Goal: Find specific page/section: Find specific page/section

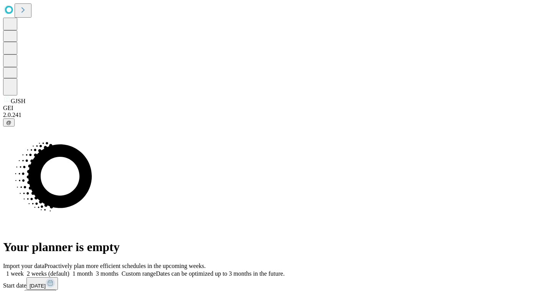
click at [24, 271] on span at bounding box center [24, 274] width 0 height 7
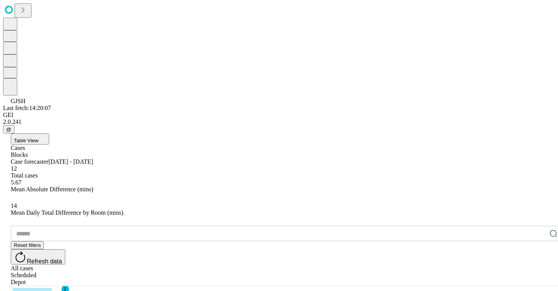
click at [52, 288] on button "Columns" at bounding box center [32, 294] width 39 height 12
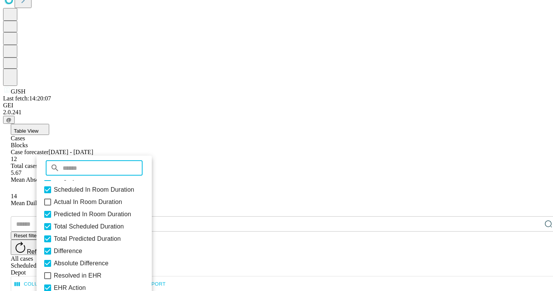
scroll to position [47, 0]
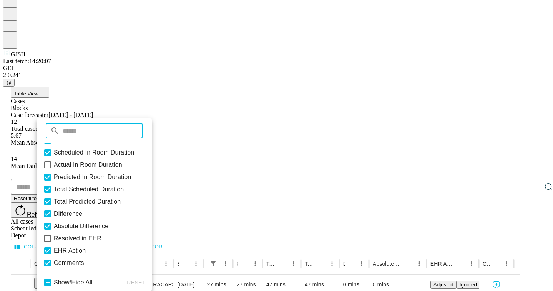
click at [399, 270] on html "GJSH Last fetch: 14:20:07 GEI 2.0.241 @ Table View Cases Blocks Case forecaster…" at bounding box center [276, 245] width 553 height 585
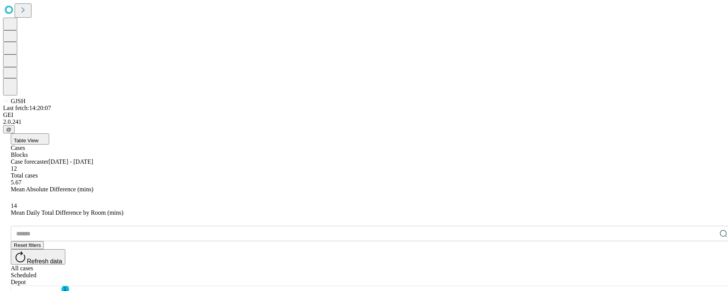
scroll to position [115, 0]
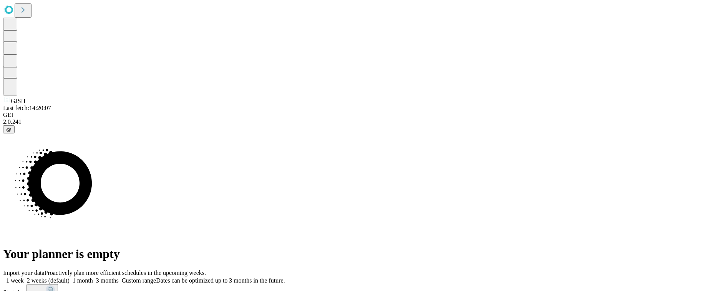
click at [55, 286] on rect at bounding box center [50, 290] width 9 height 9
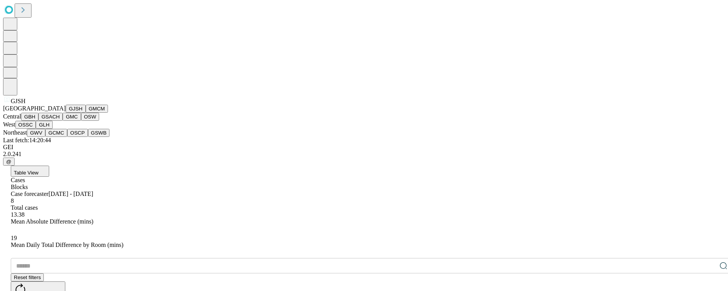
click at [11, 103] on icon at bounding box center [7, 100] width 8 height 8
click at [63, 121] on button "GMC" at bounding box center [72, 117] width 18 height 8
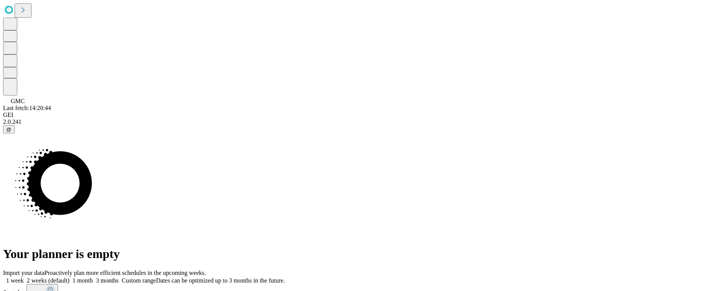
click at [53, 288] on icon at bounding box center [50, 290] width 5 height 5
click at [419, 205] on div "Your planner is empty" at bounding box center [363, 198] width 721 height 128
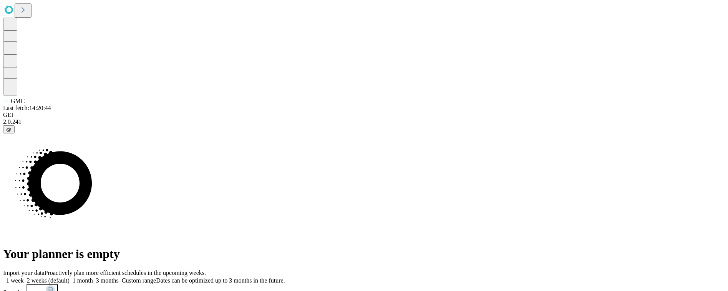
scroll to position [0, 0]
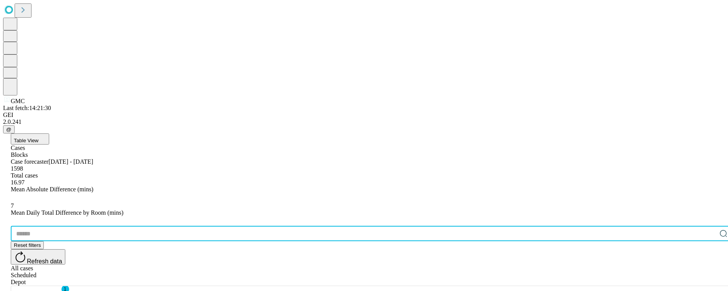
click at [105, 226] on input "text" at bounding box center [363, 233] width 705 height 15
paste input "*******"
drag, startPoint x: 344, startPoint y: 155, endPoint x: 414, endPoint y: 156, distance: 69.5
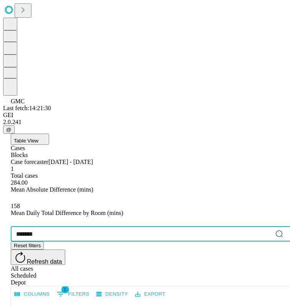
type input "*******"
click at [283, 230] on icon at bounding box center [286, 233] width 6 height 6
click at [276, 230] on icon at bounding box center [280, 234] width 8 height 8
click at [58, 226] on input "text" at bounding box center [145, 233] width 268 height 15
paste input "*******"
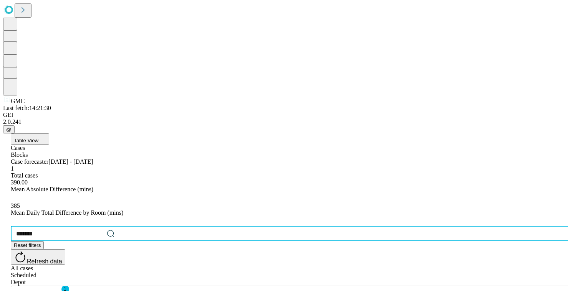
type input "*******"
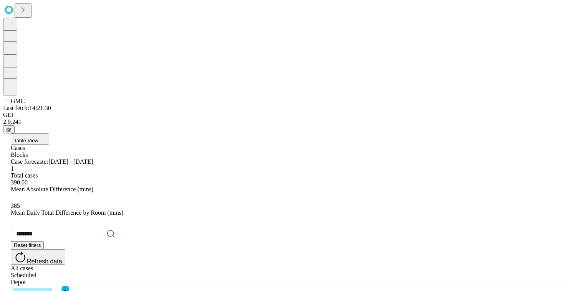
click at [52, 288] on button "Columns" at bounding box center [32, 294] width 39 height 12
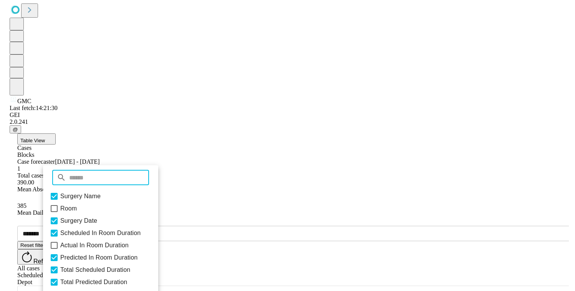
scroll to position [65, 0]
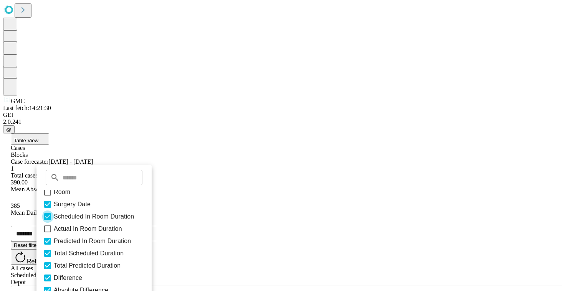
click at [52, 216] on icon at bounding box center [47, 216] width 9 height 9
drag, startPoint x: 265, startPoint y: 156, endPoint x: 343, endPoint y: 152, distance: 78.0
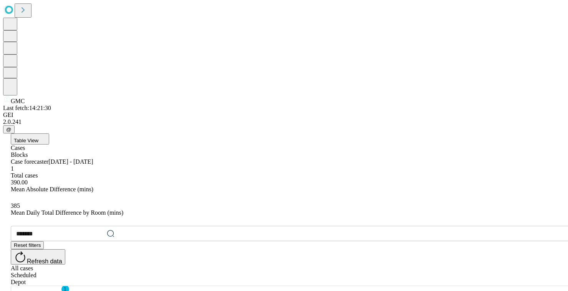
drag, startPoint x: 202, startPoint y: 156, endPoint x: 228, endPoint y: 154, distance: 26.2
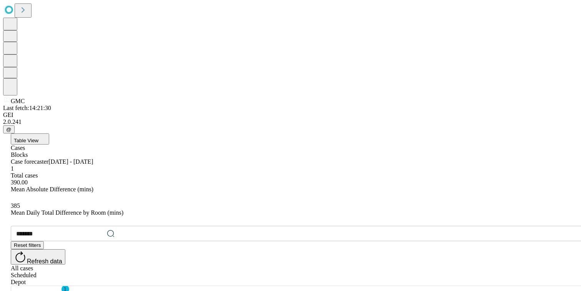
click at [501, 265] on div "All cases" at bounding box center [298, 268] width 574 height 7
click at [526, 272] on div "Scheduled" at bounding box center [298, 275] width 574 height 7
click at [65, 289] on icon "Show filters" at bounding box center [60, 293] width 9 height 9
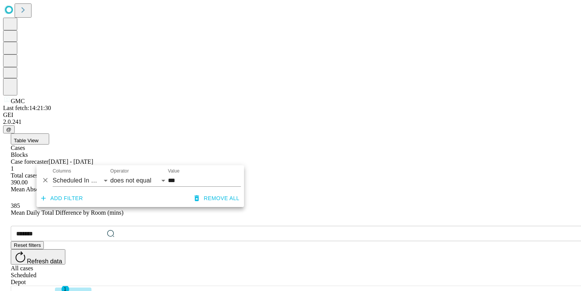
click at [65, 289] on icon "Show filters" at bounding box center [60, 293] width 9 height 9
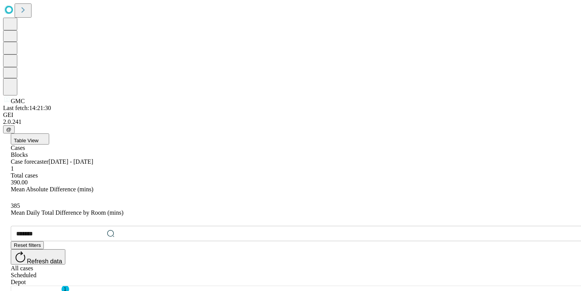
click at [52, 288] on button "Columns" at bounding box center [32, 294] width 39 height 12
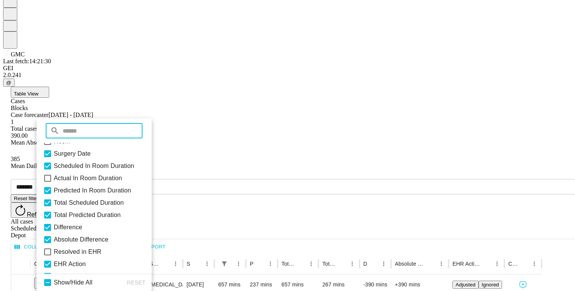
scroll to position [68, 0]
click at [52, 179] on icon at bounding box center [47, 179] width 9 height 9
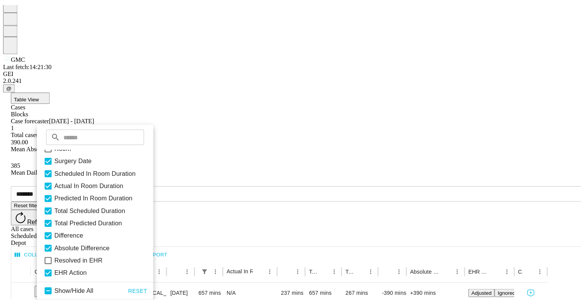
scroll to position [0, 0]
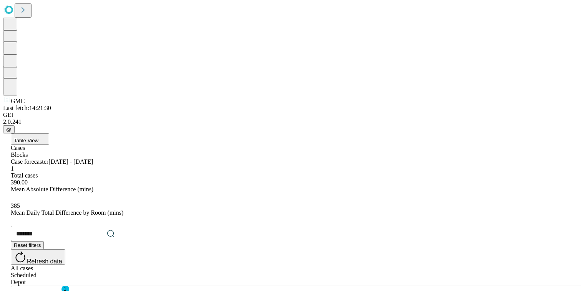
click at [121, 230] on icon at bounding box center [117, 233] width 6 height 6
click at [121, 230] on icon at bounding box center [117, 234] width 8 height 8
click at [90, 226] on input "text" at bounding box center [60, 233] width 99 height 15
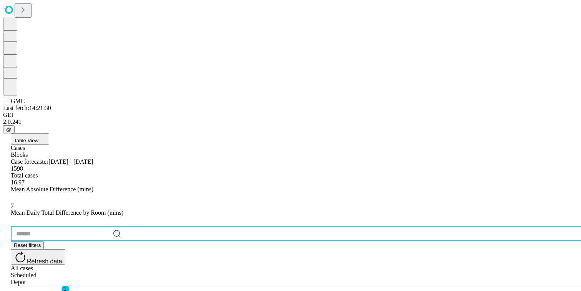
paste input "*******"
drag, startPoint x: 250, startPoint y: 156, endPoint x: 333, endPoint y: 157, distance: 82.9
type input "*******"
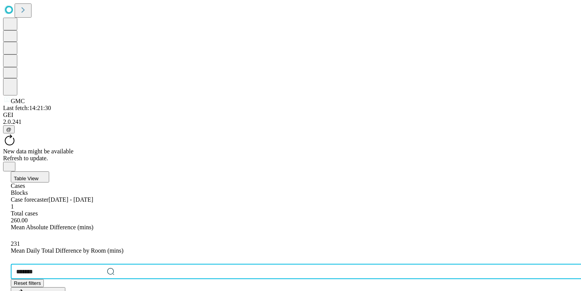
drag, startPoint x: 248, startPoint y: 155, endPoint x: 333, endPoint y: 157, distance: 84.1
